Goal: Check status: Check status

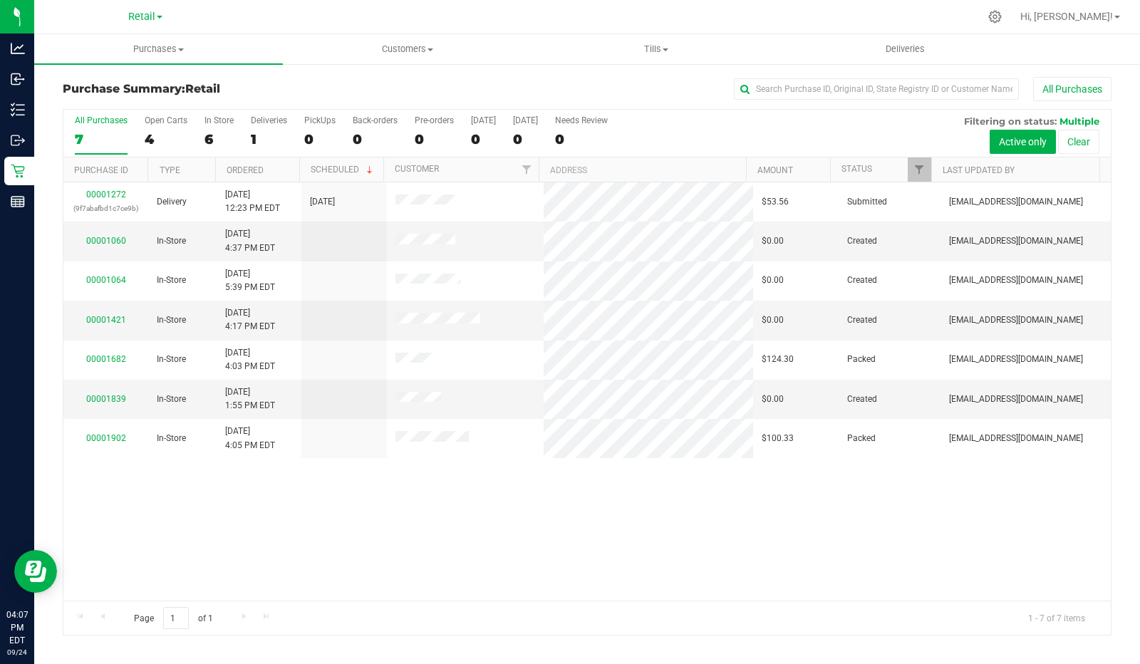
click at [321, 128] on label "PickUps 0" at bounding box center [319, 134] width 31 height 39
click at [0, 0] on input "PickUps 0" at bounding box center [0, 0] width 0 height 0
